Goal: Information Seeking & Learning: Learn about a topic

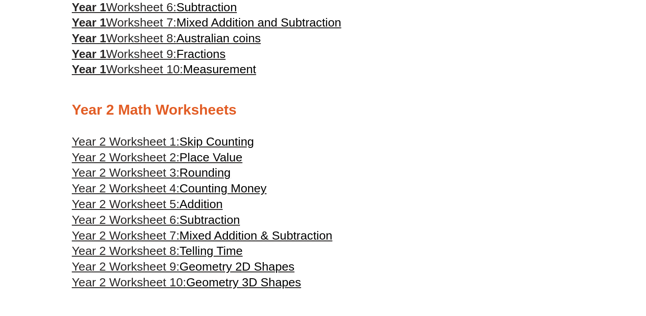
scroll to position [653, 0]
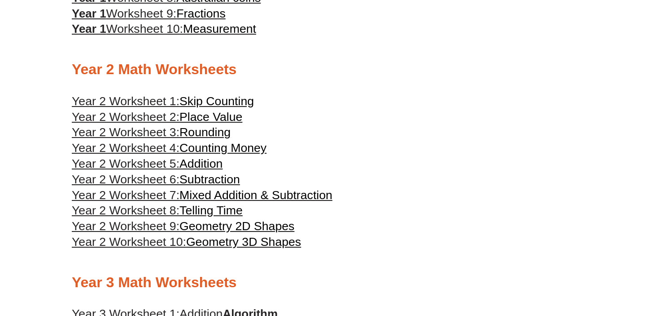
click at [229, 106] on span "Skip Counting" at bounding box center [217, 100] width 75 height 13
click at [328, 93] on div at bounding box center [323, 90] width 503 height 7
click at [243, 154] on span "Counting Money" at bounding box center [223, 147] width 87 height 13
click at [306, 170] on h3 "Year 2 Worksheet 5: Addition" at bounding box center [323, 163] width 503 height 15
click at [230, 217] on span "Telling Time" at bounding box center [211, 209] width 63 height 13
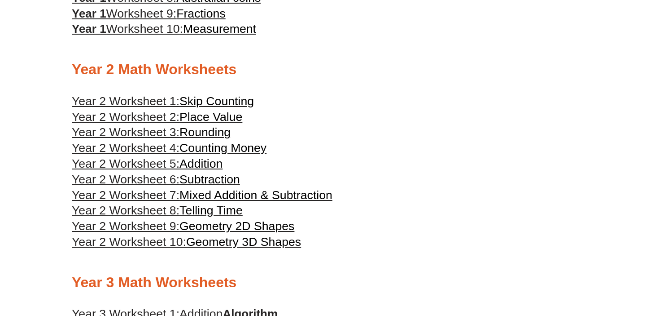
click at [203, 138] on span "Rounding" at bounding box center [205, 131] width 51 height 13
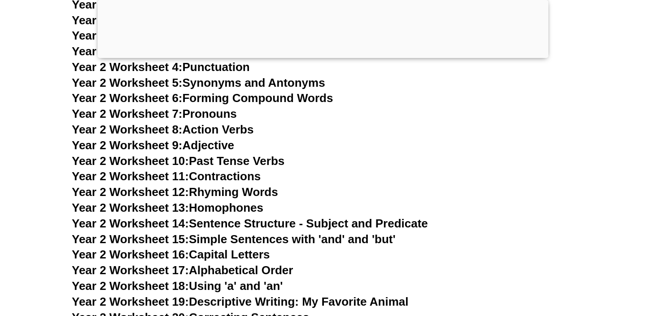
scroll to position [2490, 0]
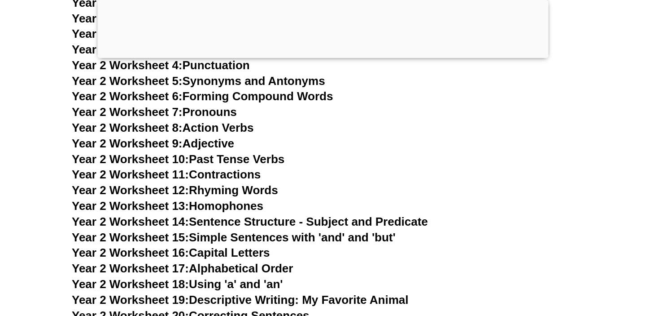
click at [321, 56] on div at bounding box center [323, 56] width 451 height 0
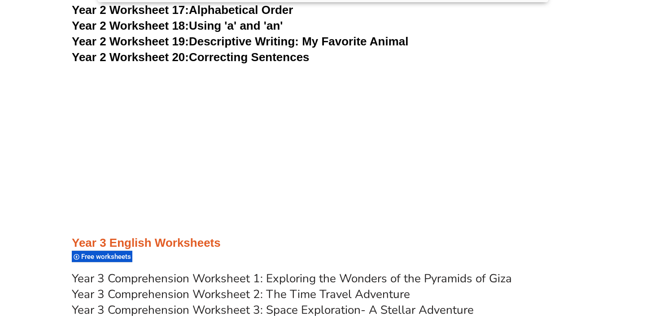
scroll to position [2767, 0]
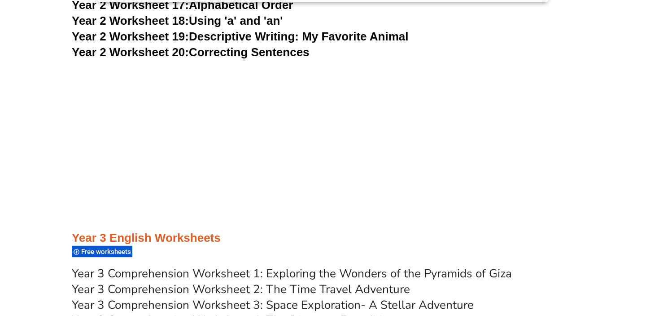
click at [344, 37] on link "Year 2 Worksheet 19: Descriptive Writing: My Favorite Animal" at bounding box center [240, 36] width 337 height 13
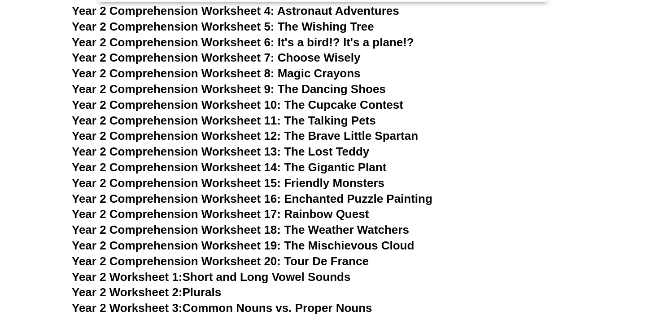
scroll to position [2246, 0]
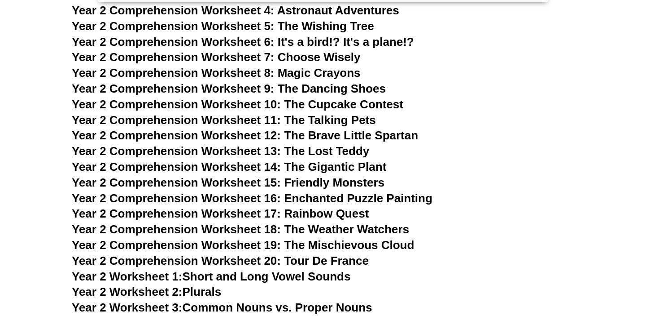
click at [255, 182] on span "Year 2 Comprehension Worksheet 15: Friendly Monsters" at bounding box center [228, 181] width 313 height 13
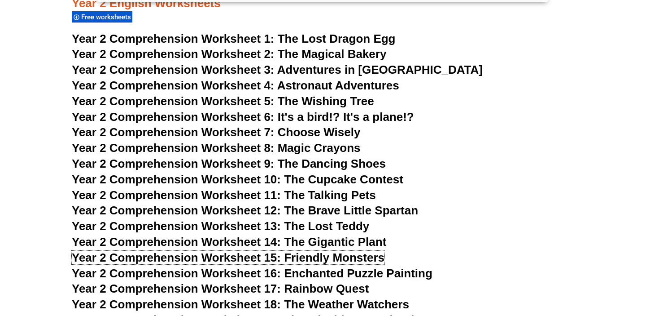
scroll to position [2171, 0]
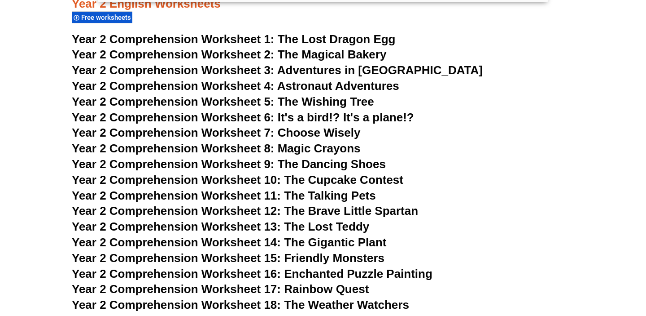
click at [315, 42] on span "The Lost Dragon Egg" at bounding box center [337, 38] width 118 height 13
click at [313, 53] on span "The Magical Bakery" at bounding box center [332, 54] width 109 height 13
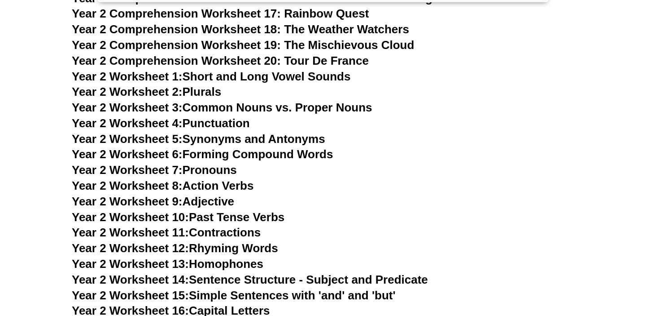
scroll to position [2468, 0]
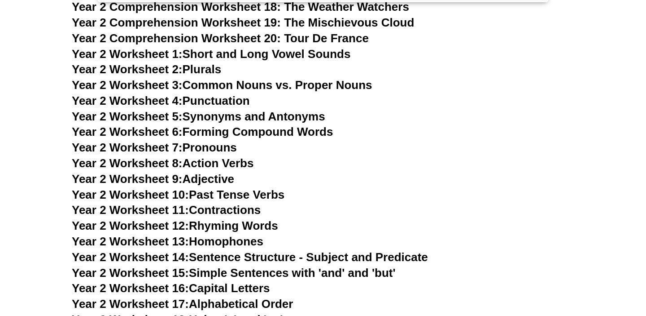
click at [265, 114] on link "Year 2 Worksheet 5: Synonyms and Antonyms" at bounding box center [199, 116] width 254 height 13
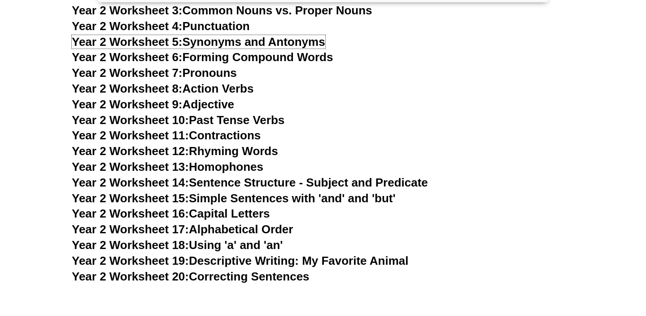
scroll to position [2544, 0]
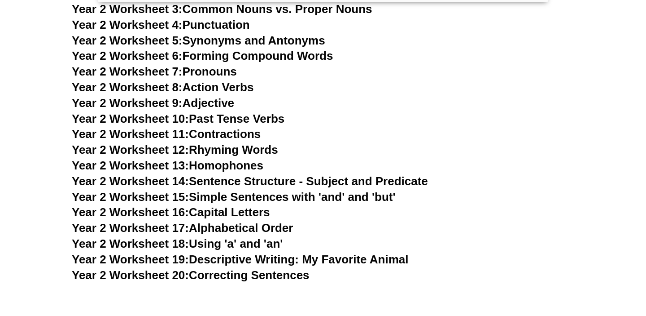
click at [287, 272] on link "Year 2 Worksheet 20: Correcting Sentences" at bounding box center [191, 274] width 238 height 13
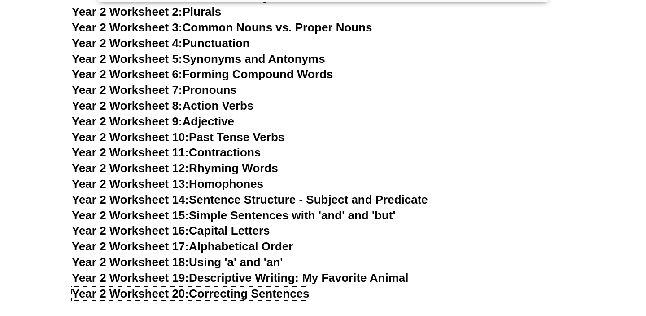
scroll to position [2527, 0]
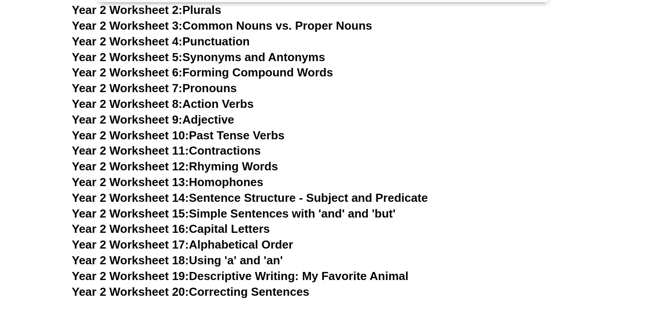
click at [234, 181] on link "Year 2 Worksheet 13: Homophones" at bounding box center [168, 181] width 192 height 13
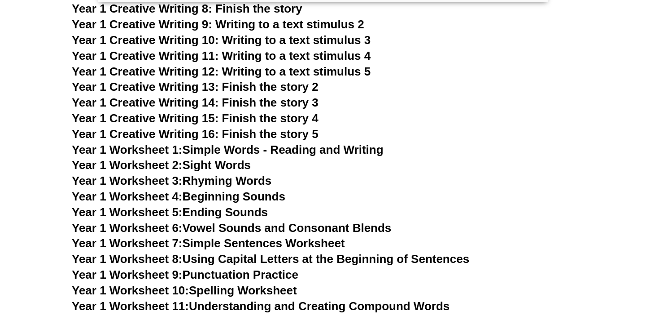
scroll to position [1609, 0]
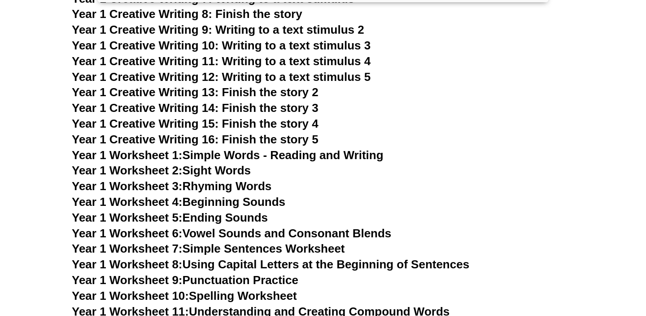
click at [317, 245] on link "Year 1 Worksheet 7: Simple Sentences Worksheet" at bounding box center [208, 247] width 273 height 13
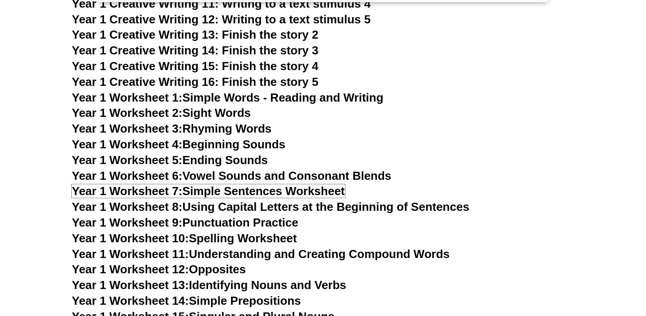
scroll to position [1667, 0]
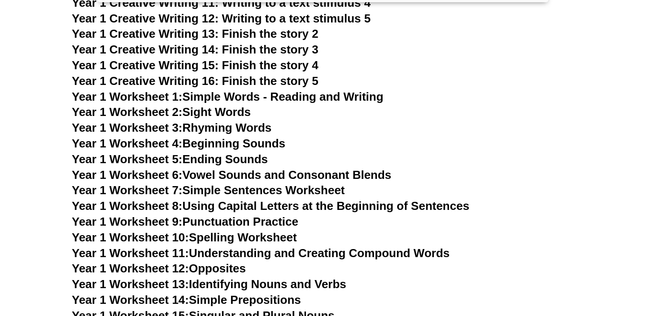
click at [359, 255] on link "Year 1 Worksheet 11: Understanding and Creating Compound Words" at bounding box center [261, 252] width 378 height 13
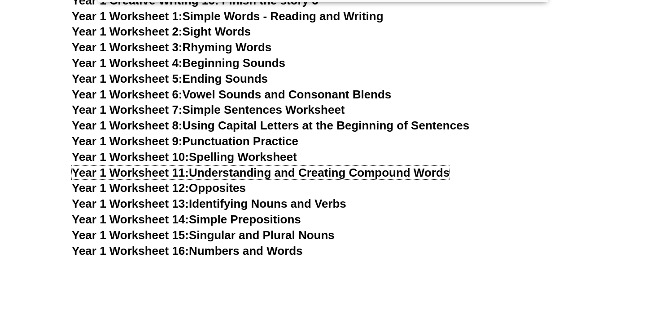
scroll to position [1749, 0]
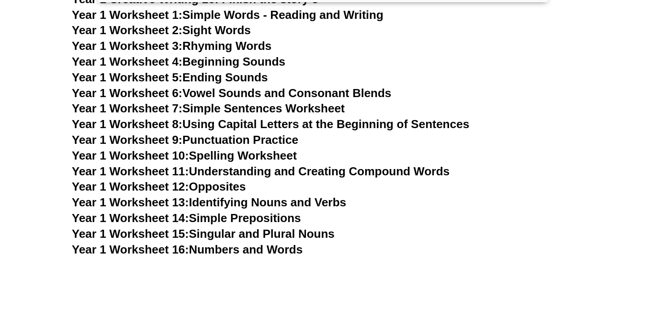
click at [371, 202] on h3 "Year 1 Worksheet 13: Identifying Nouns and Verbs" at bounding box center [323, 202] width 503 height 15
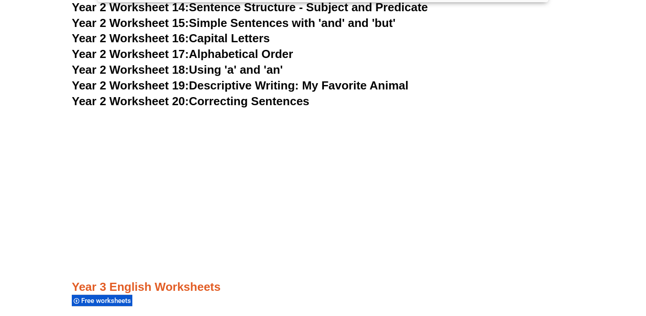
scroll to position [2767, 0]
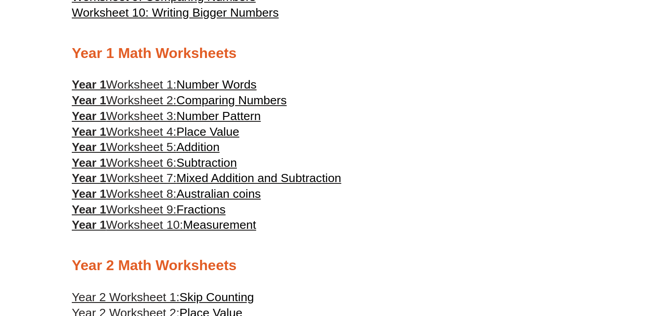
scroll to position [460, 0]
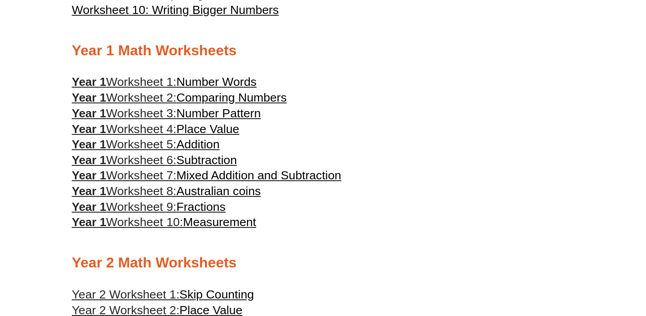
click at [246, 197] on span "Australian coins" at bounding box center [218, 190] width 84 height 13
click at [319, 132] on h3 "Year 1 Worksheet 4: Place Value" at bounding box center [323, 129] width 503 height 15
click at [224, 117] on span "Number Pattern" at bounding box center [218, 112] width 84 height 13
click at [223, 209] on span "Fractions" at bounding box center [200, 206] width 49 height 13
